Goal: Answer question/provide support

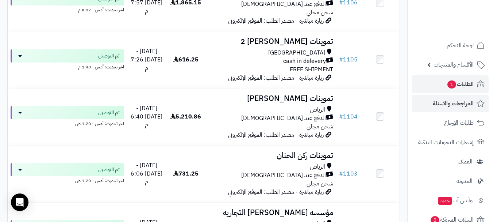
scroll to position [584, 0]
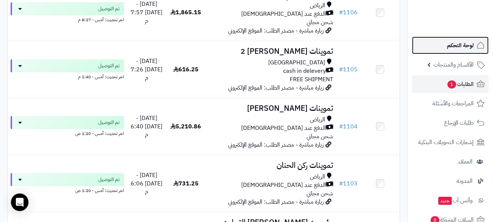
click at [455, 48] on span "لوحة التحكم" at bounding box center [460, 45] width 27 height 10
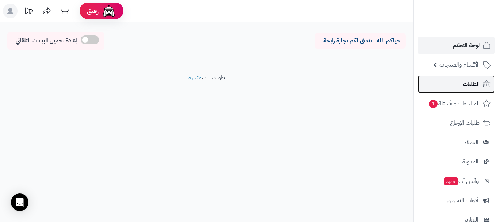
click at [470, 86] on span "الطلبات" at bounding box center [471, 84] width 17 height 10
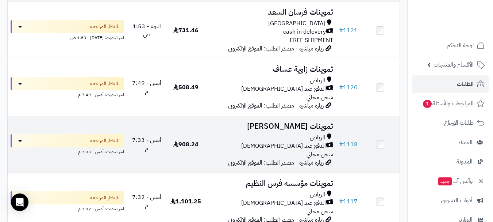
scroll to position [110, 0]
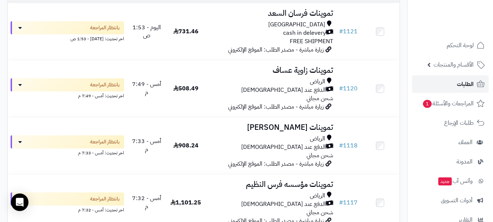
click at [458, 82] on span "الطلبات" at bounding box center [465, 84] width 17 height 10
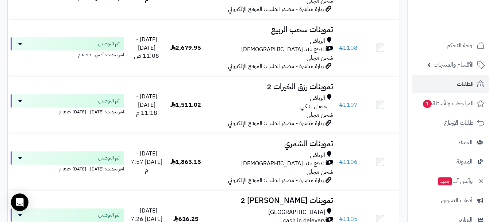
scroll to position [657, 0]
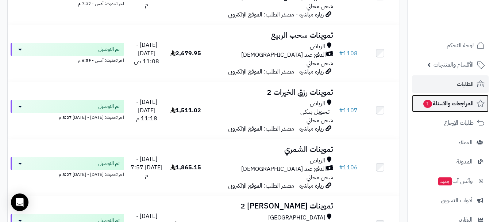
click at [444, 104] on span "المراجعات والأسئلة 1" at bounding box center [448, 103] width 51 height 10
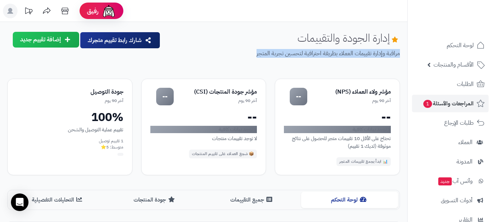
drag, startPoint x: 252, startPoint y: 55, endPoint x: 401, endPoint y: 54, distance: 149.3
click at [401, 54] on div "إدارة الجودة والتقييمات مراقبة وإدارة تقييمات العملاء بطريقة احترافية لتحسين تج…" at bounding box center [203, 226] width 407 height 389
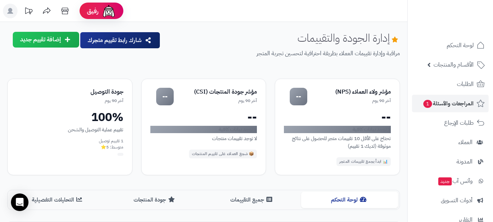
click at [226, 44] on div "إدارة الجودة والتقييمات مراقبة وإدارة تقييمات العملاء بطريقة احترافية لتحسين تج…" at bounding box center [284, 51] width 234 height 38
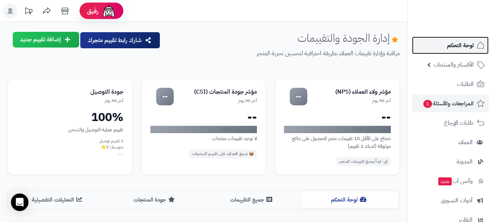
click at [469, 49] on span "لوحة التحكم" at bounding box center [460, 45] width 27 height 10
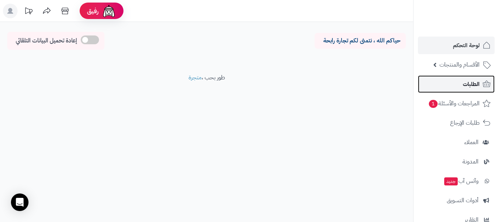
click at [470, 85] on span "الطلبات" at bounding box center [471, 84] width 17 height 10
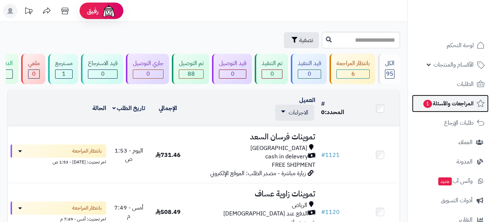
click at [435, 105] on span "المراجعات والأسئلة 1" at bounding box center [448, 103] width 51 height 10
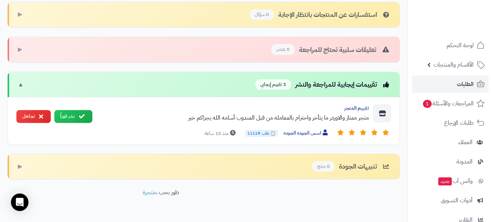
scroll to position [259, 0]
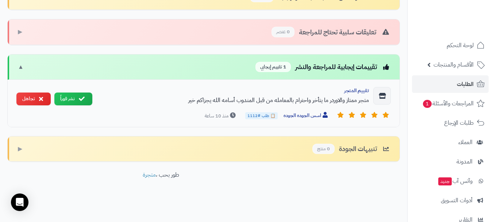
click at [158, 102] on div "متجر ممتاز والاوردر ما يتأخر واحترام بالمعامله من قبل المندوب أسامه الله يجزاكم…" at bounding box center [233, 100] width 271 height 9
